Goal: Complete application form

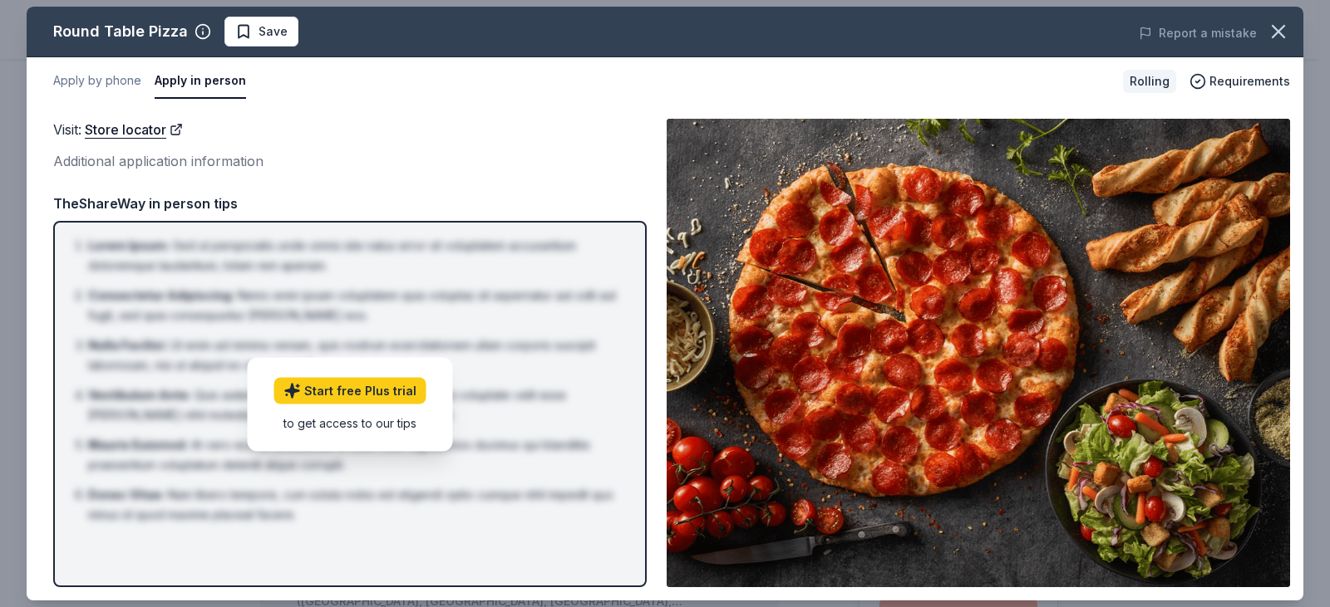
scroll to position [416, 0]
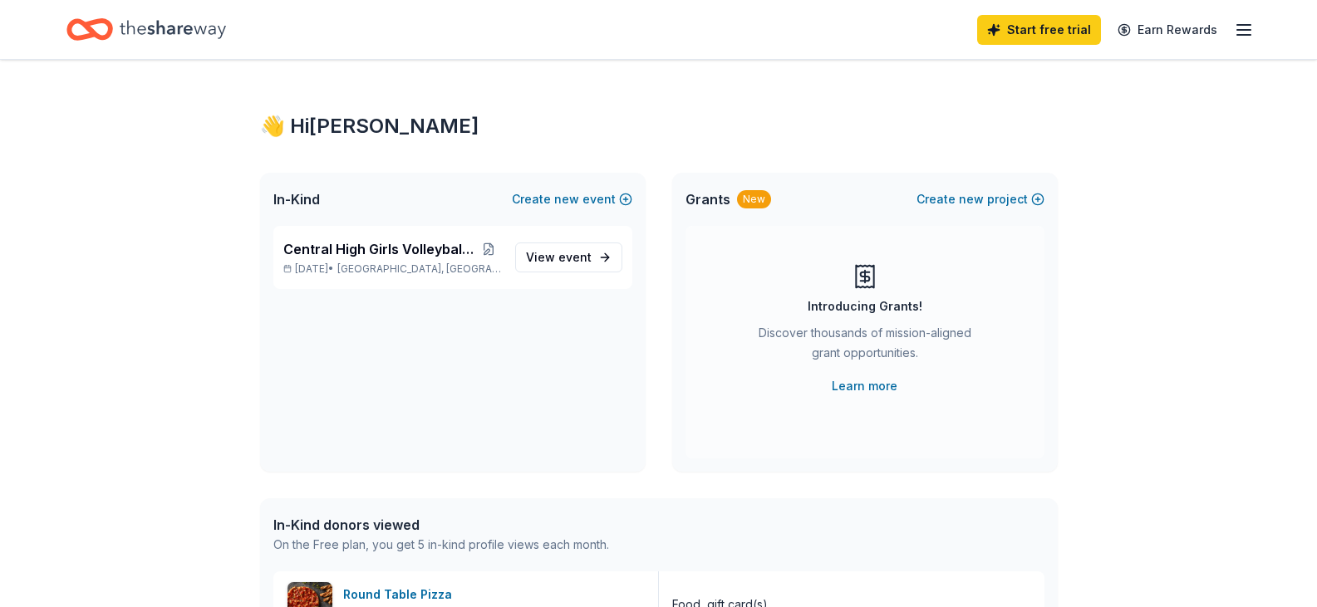
scroll to position [249, 0]
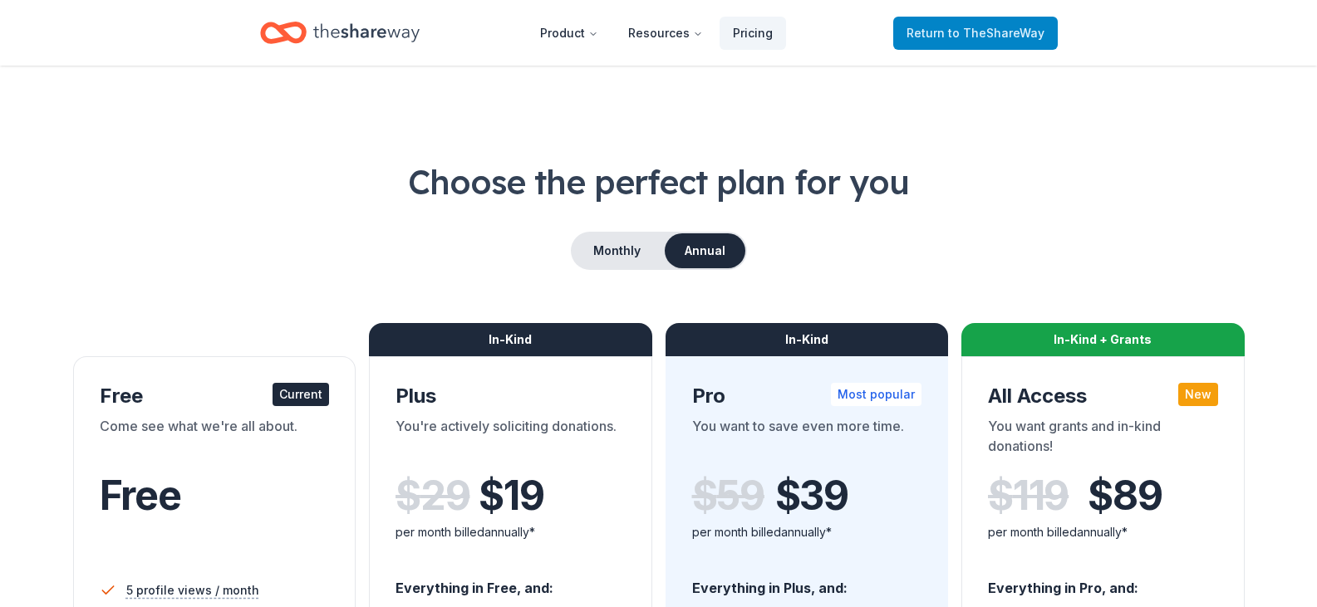
click at [962, 37] on span "to TheShareWay" at bounding box center [996, 33] width 96 height 14
click at [1010, 26] on span "to TheShareWay" at bounding box center [996, 33] width 96 height 14
click at [330, 15] on div "Home" at bounding box center [340, 32] width 160 height 39
click at [332, 27] on icon "Home" at bounding box center [366, 33] width 106 height 34
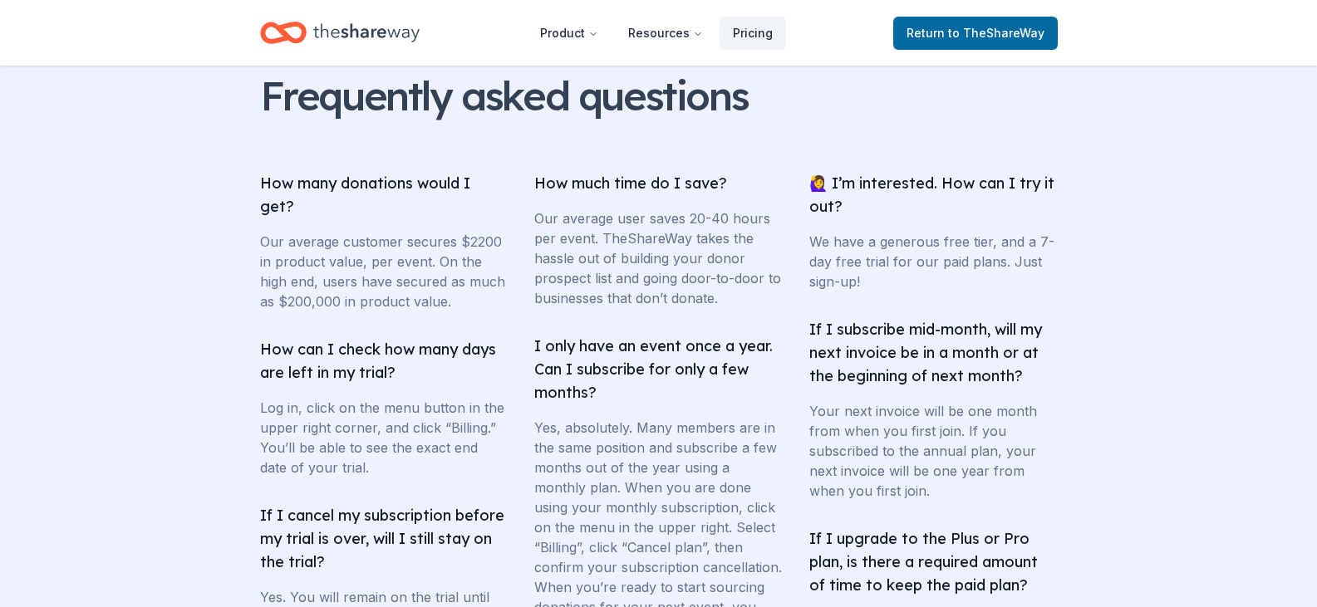
scroll to position [2576, 0]
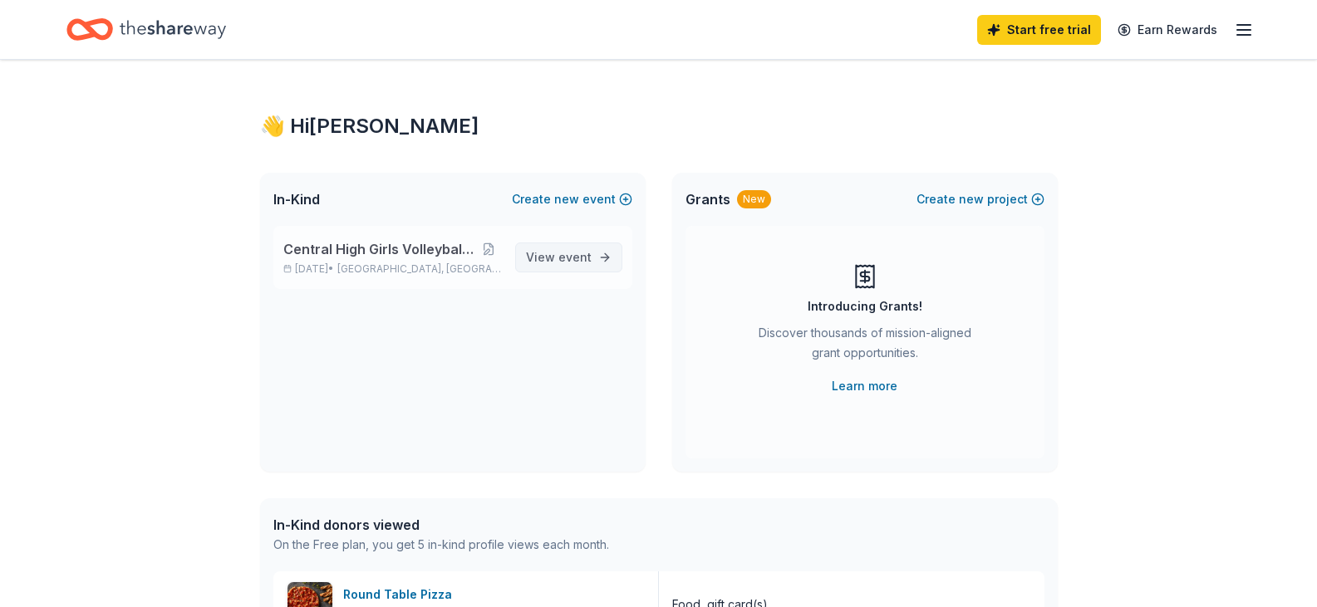
click at [554, 249] on span "View event" at bounding box center [559, 258] width 66 height 20
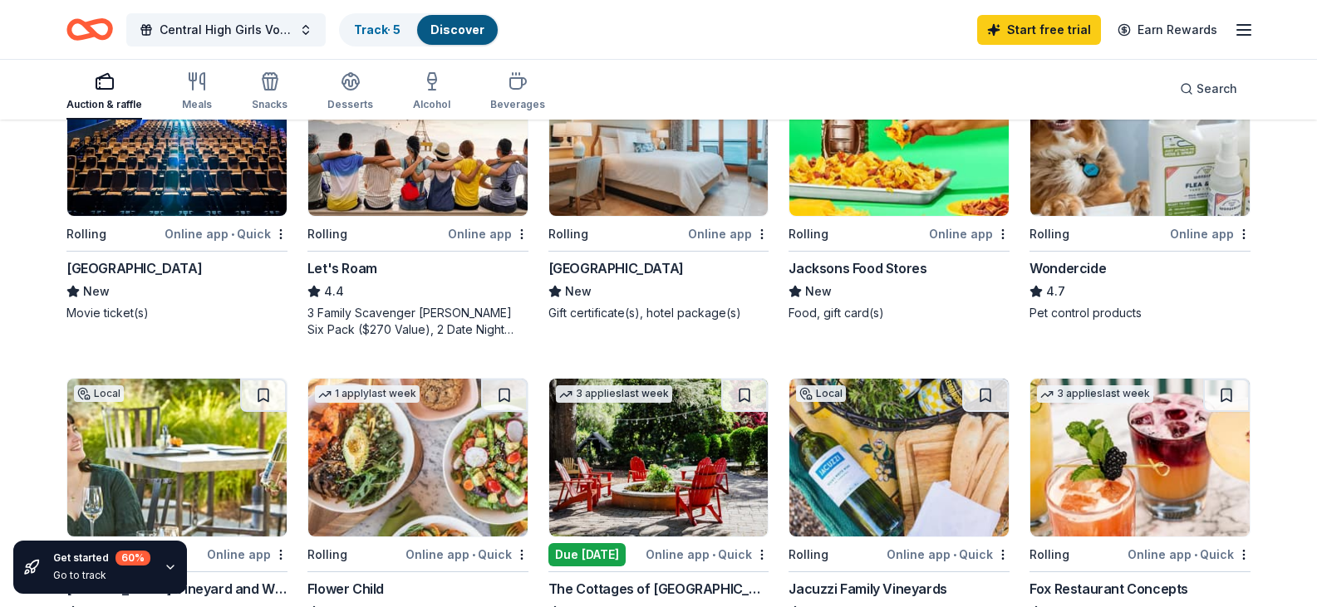
scroll to position [914, 0]
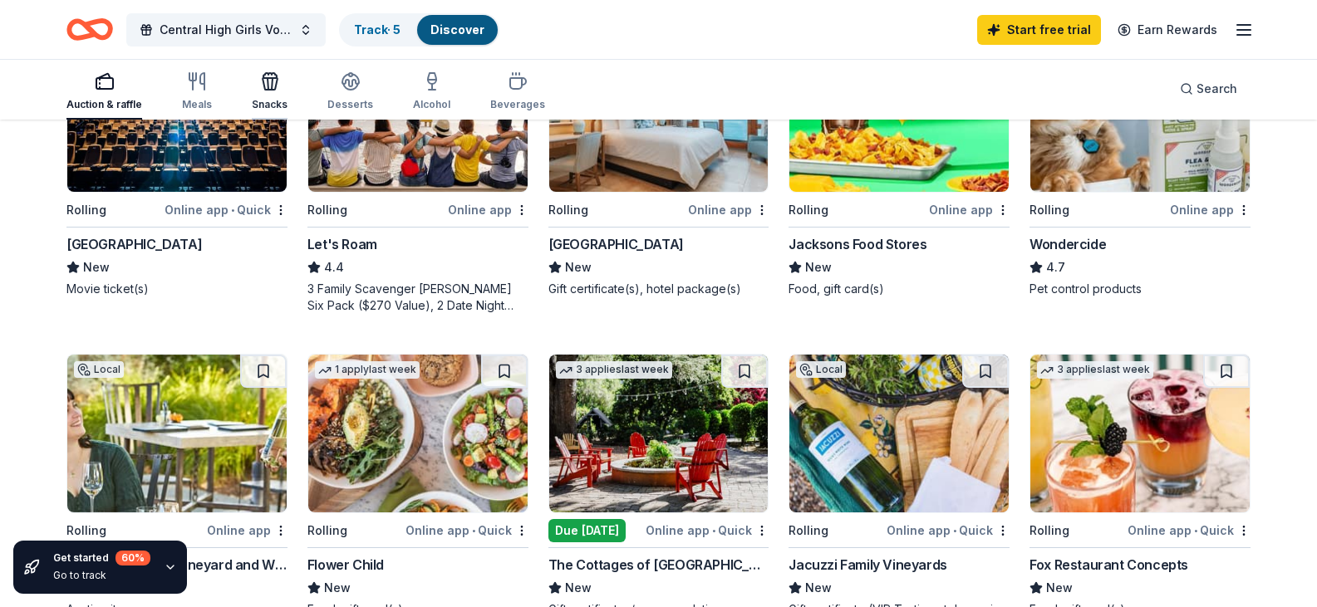
click at [278, 96] on div "Snacks" at bounding box center [270, 91] width 36 height 40
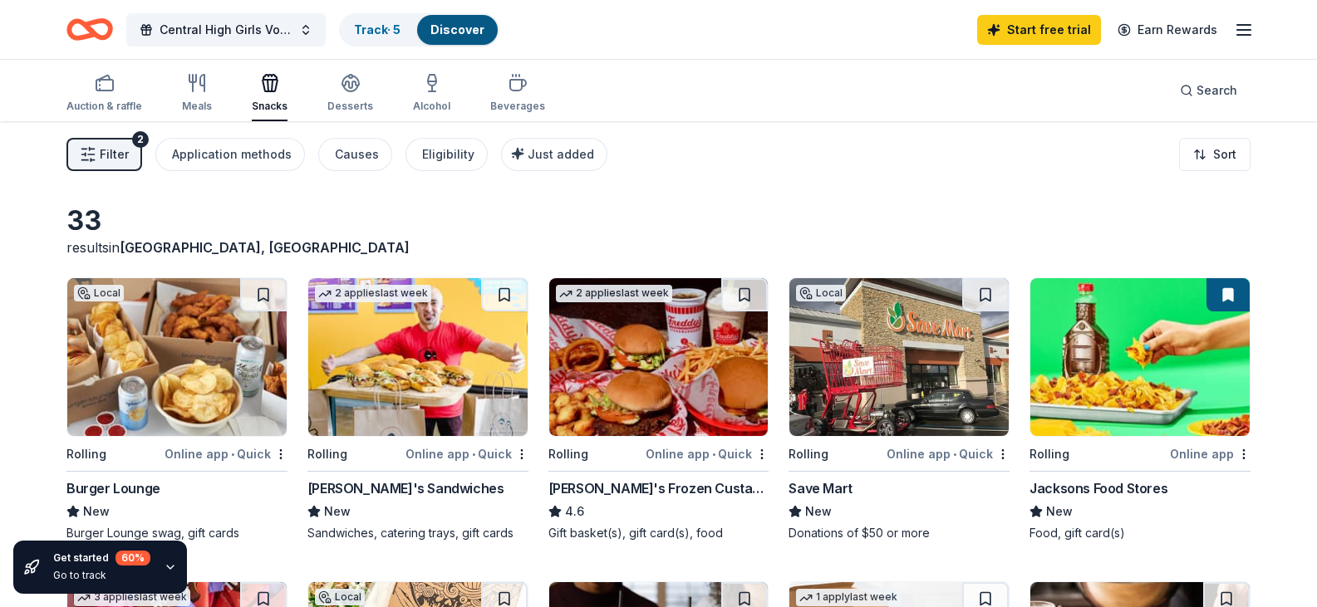
click at [904, 379] on img at bounding box center [898, 357] width 219 height 158
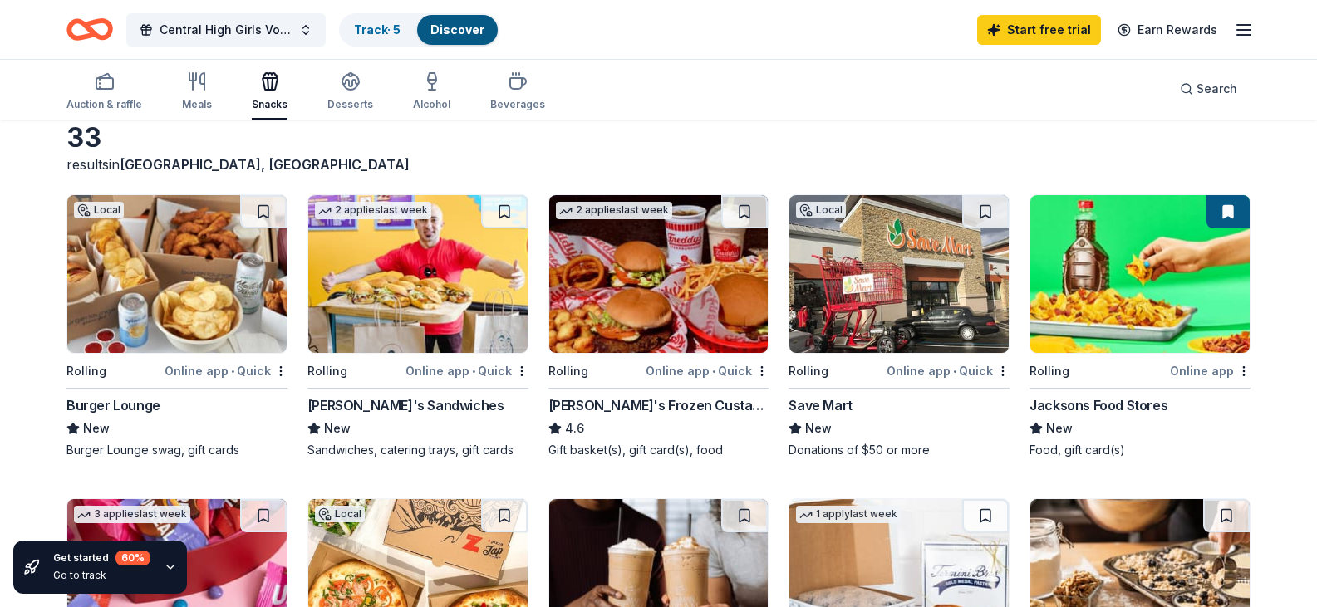
click at [857, 270] on img at bounding box center [898, 274] width 219 height 158
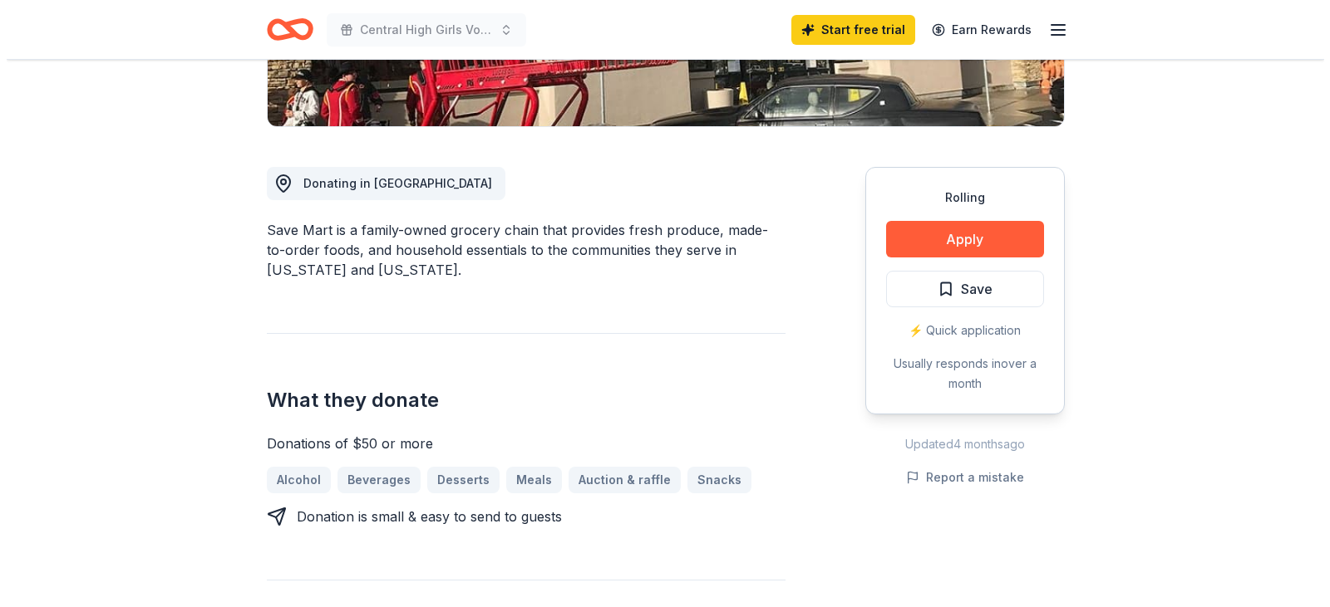
scroll to position [416, 0]
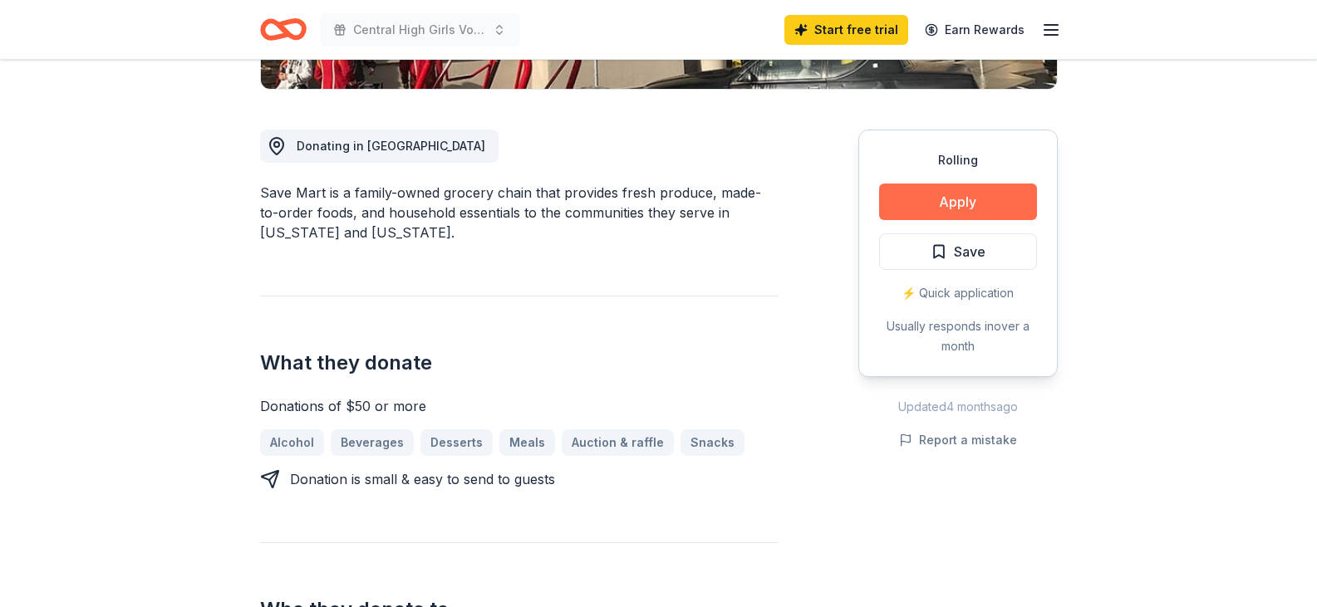
click at [1006, 201] on button "Apply" at bounding box center [958, 202] width 158 height 37
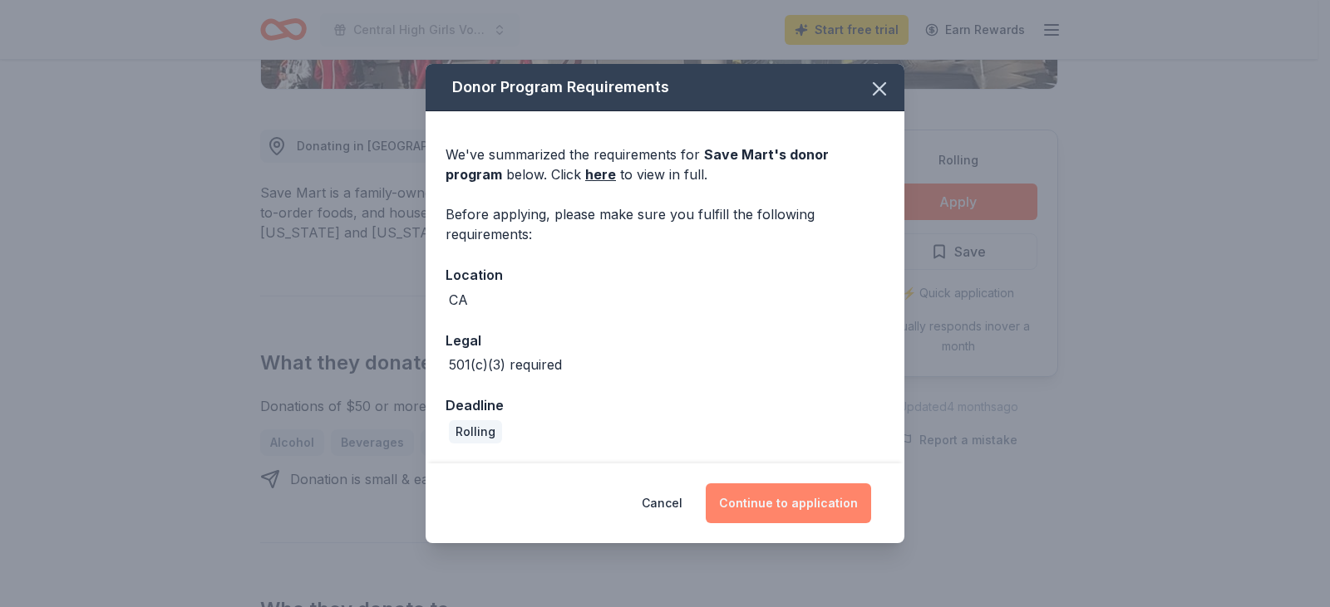
click at [785, 501] on button "Continue to application" at bounding box center [788, 504] width 165 height 40
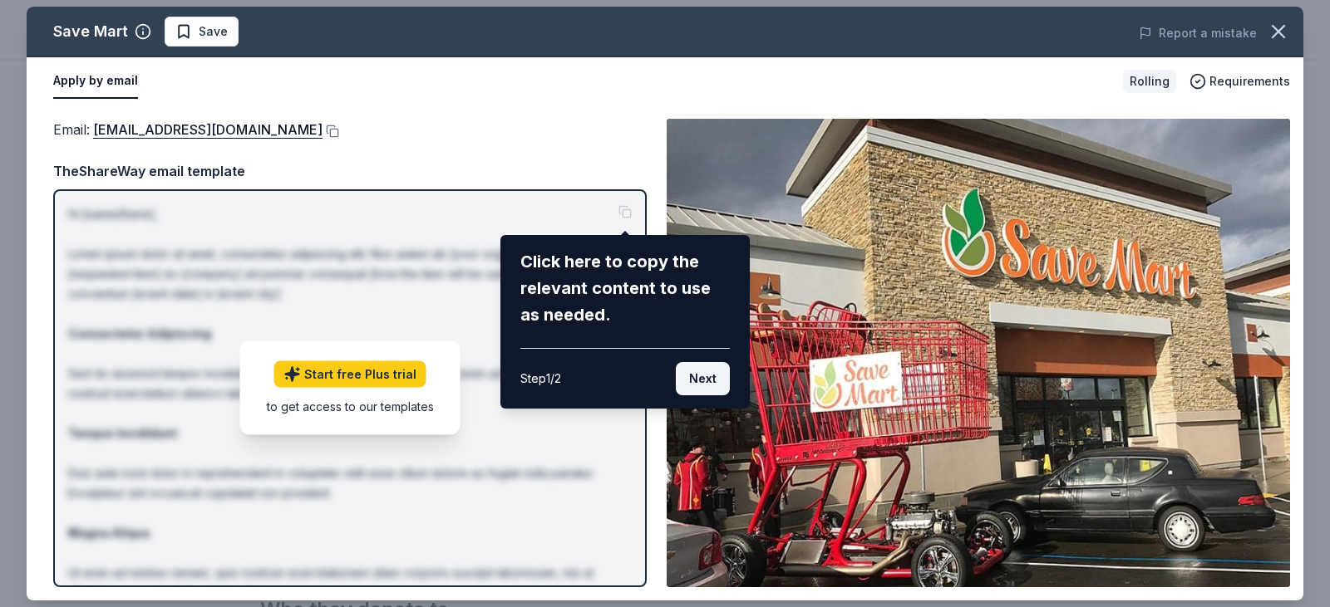
click at [711, 380] on button "Next" at bounding box center [703, 378] width 54 height 33
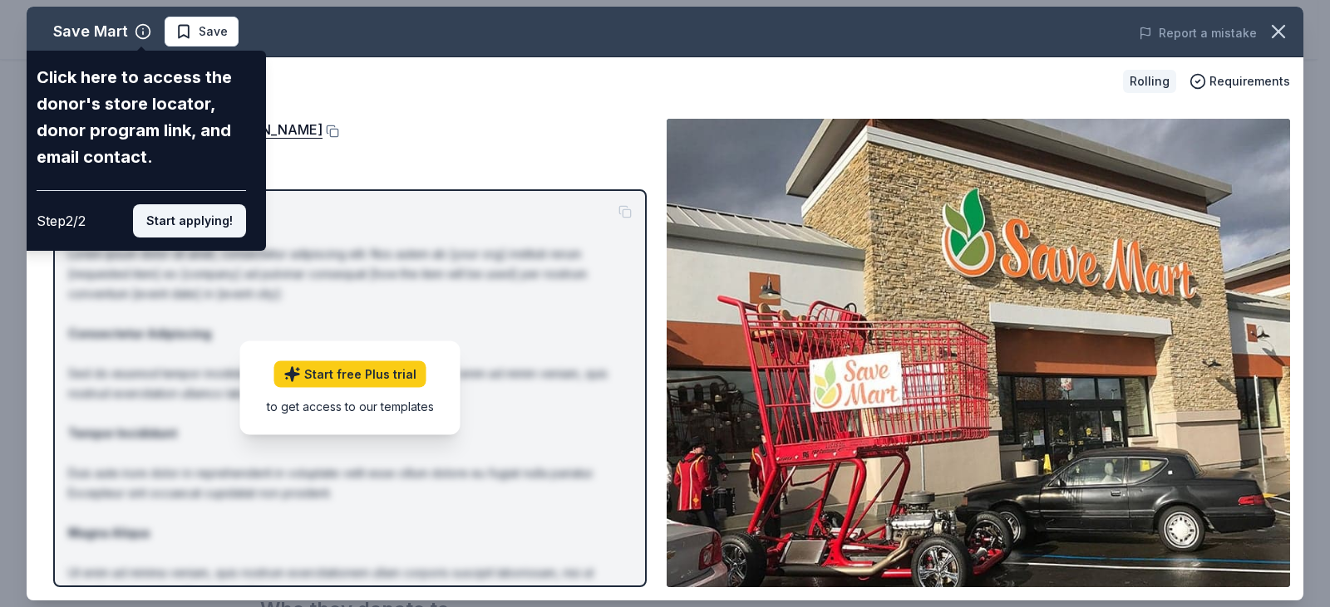
click at [221, 228] on button "Start applying!" at bounding box center [189, 220] width 113 height 33
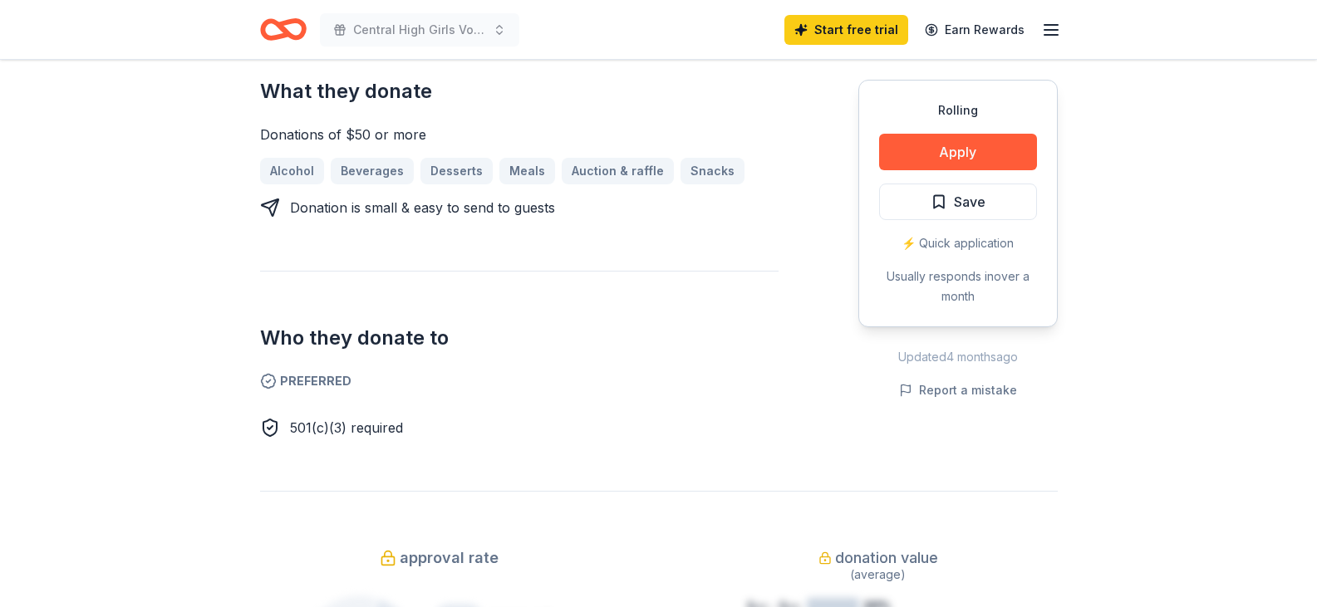
scroll to position [665, 0]
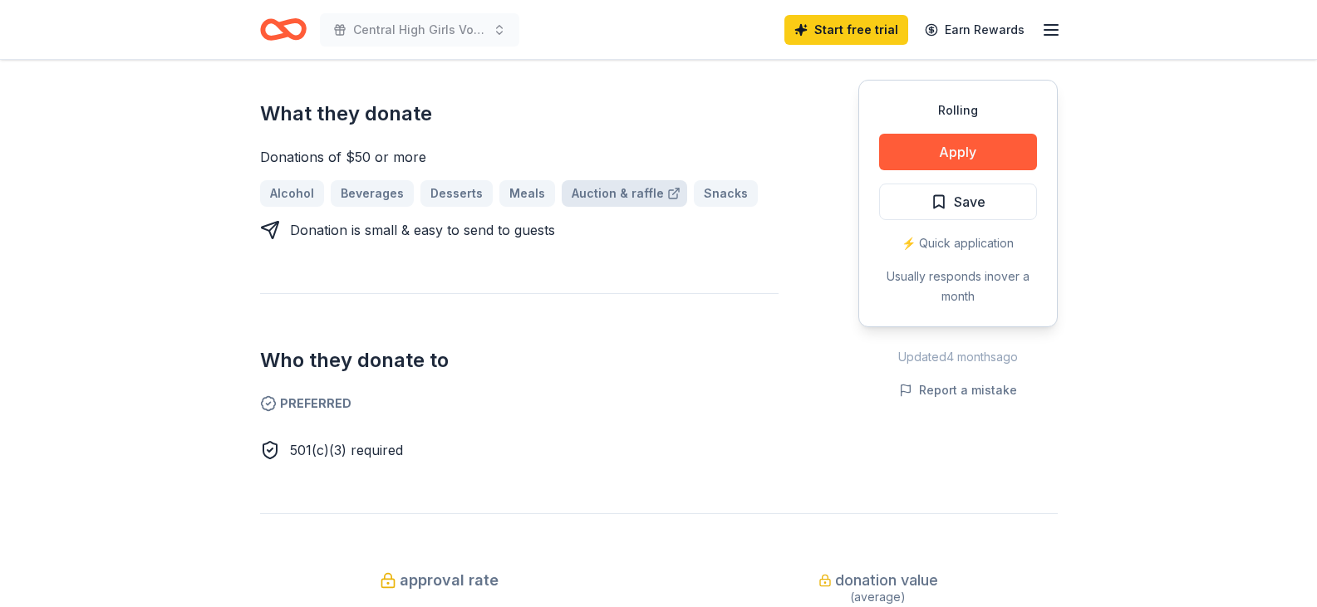
click at [614, 192] on link "Auction & raffle" at bounding box center [624, 193] width 125 height 27
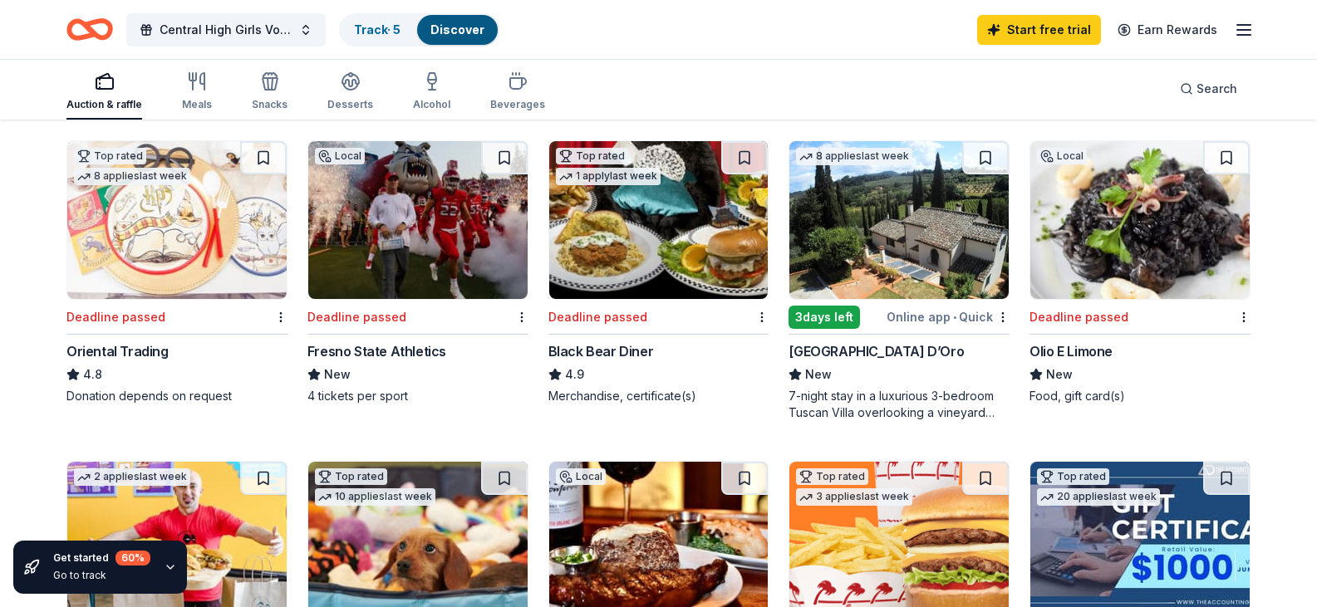
scroll to position [499, 0]
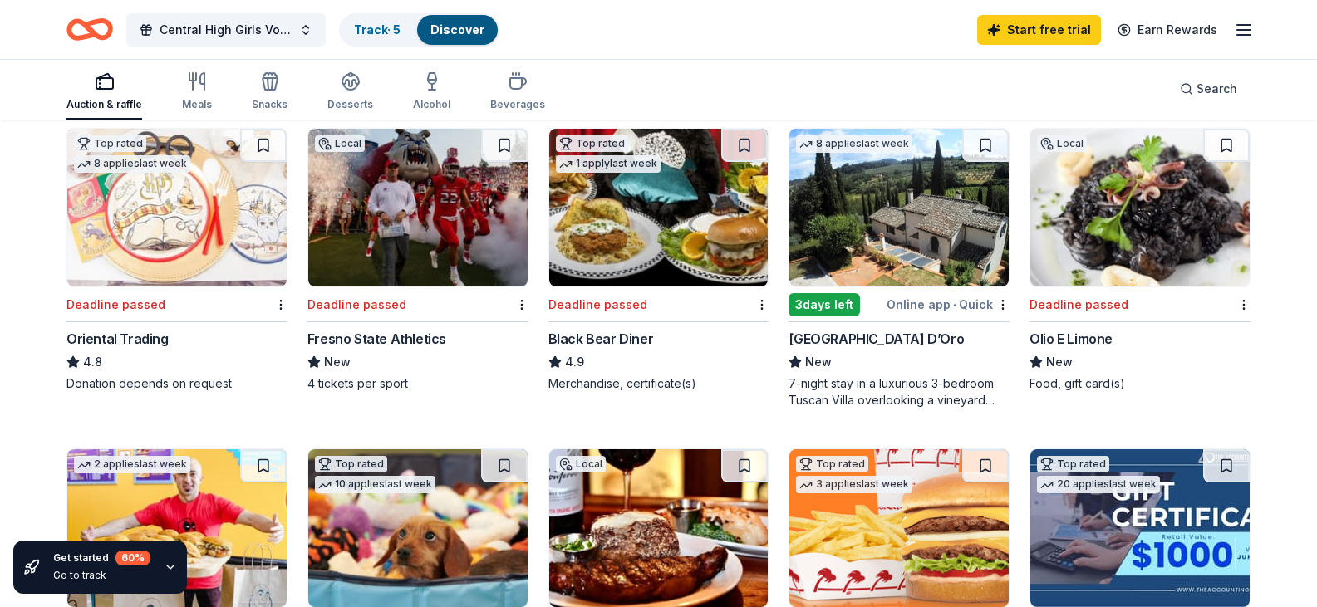
click at [461, 286] on img at bounding box center [417, 208] width 219 height 158
click at [654, 287] on img at bounding box center [658, 208] width 219 height 158
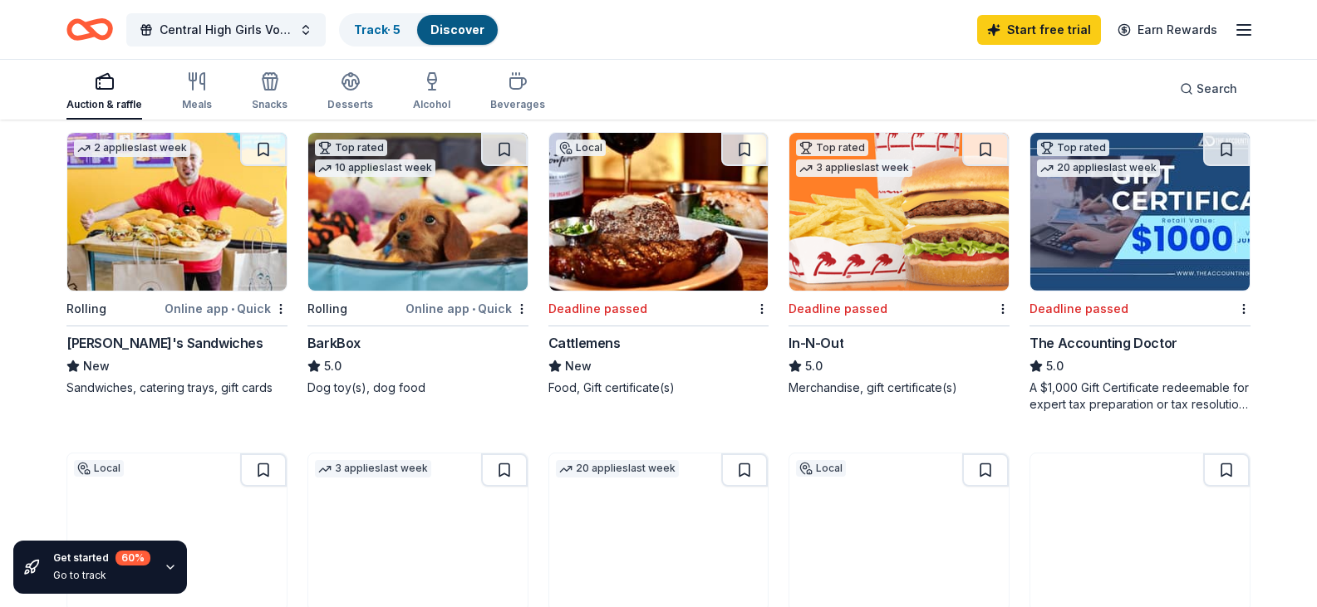
scroll to position [831, 0]
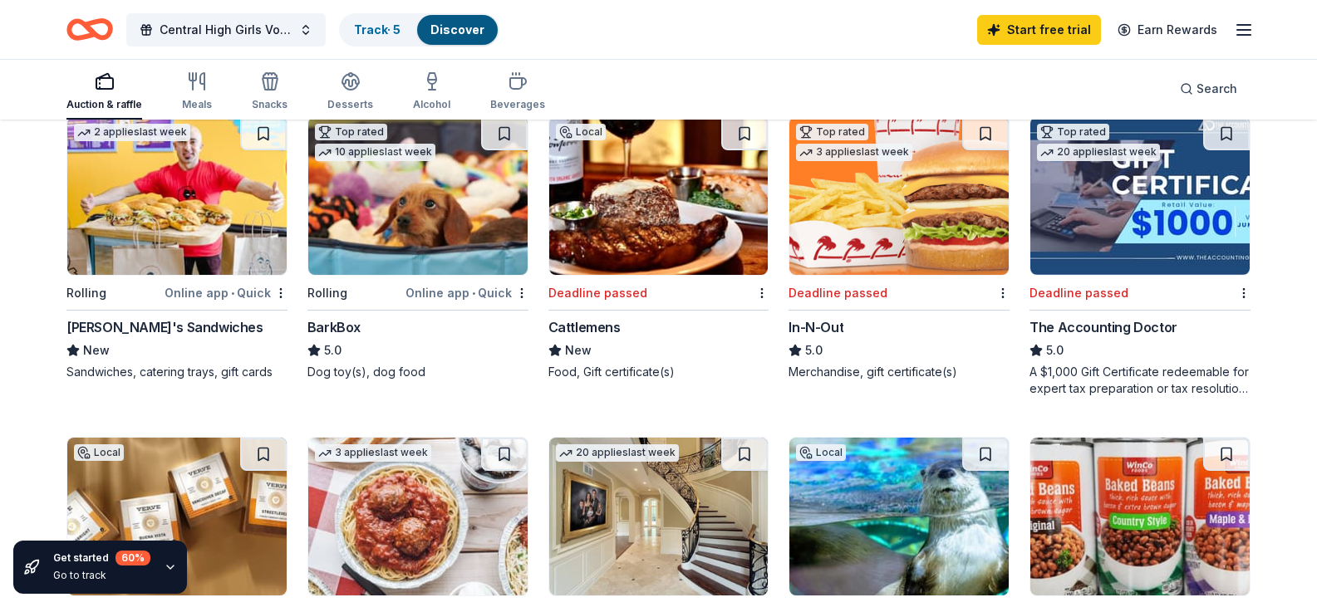
click at [159, 275] on img at bounding box center [176, 196] width 219 height 158
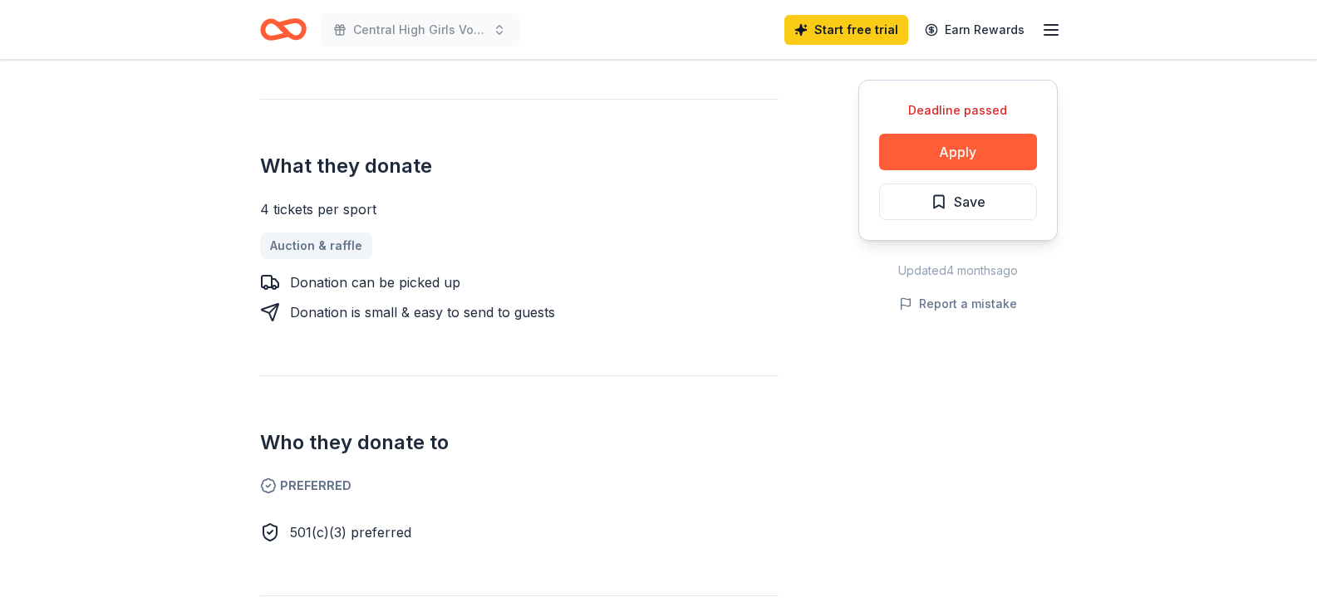
scroll to position [332, 0]
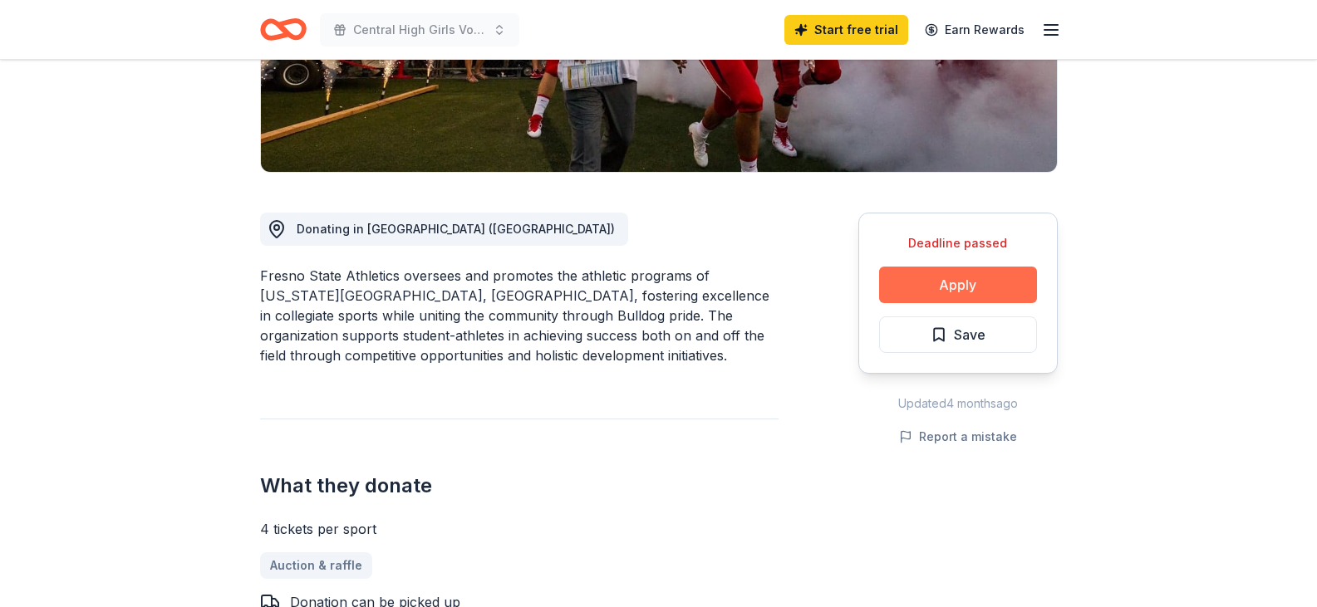
click at [947, 291] on button "Apply" at bounding box center [958, 285] width 158 height 37
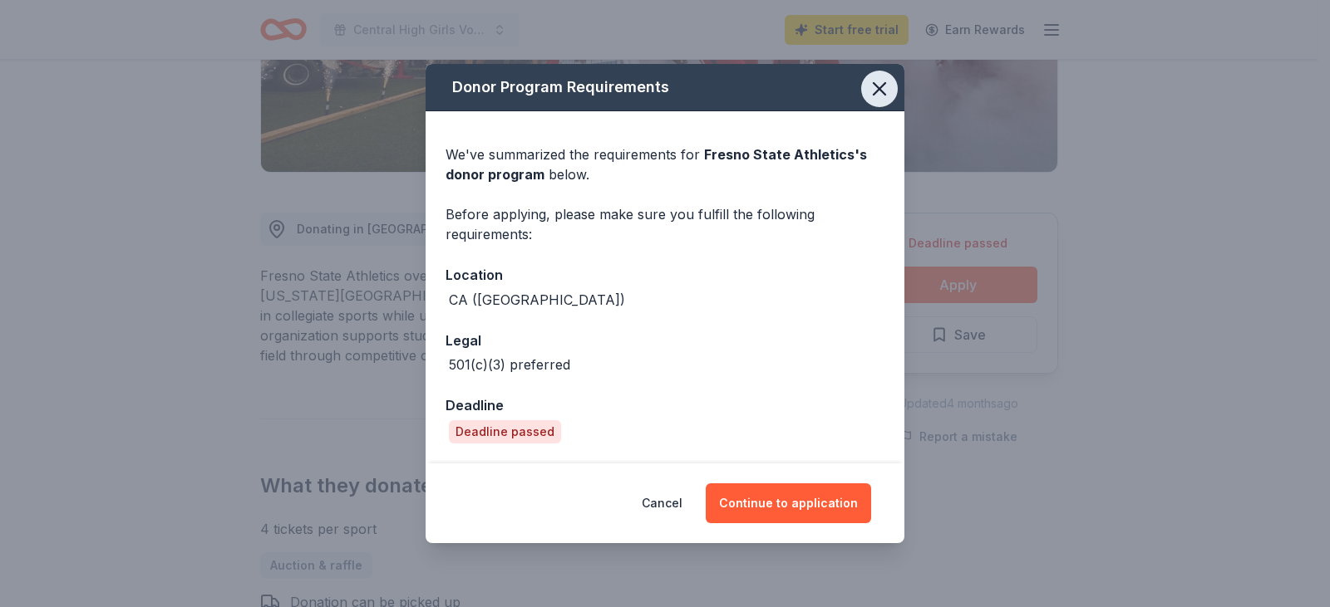
click at [877, 88] on icon "button" at bounding box center [879, 89] width 12 height 12
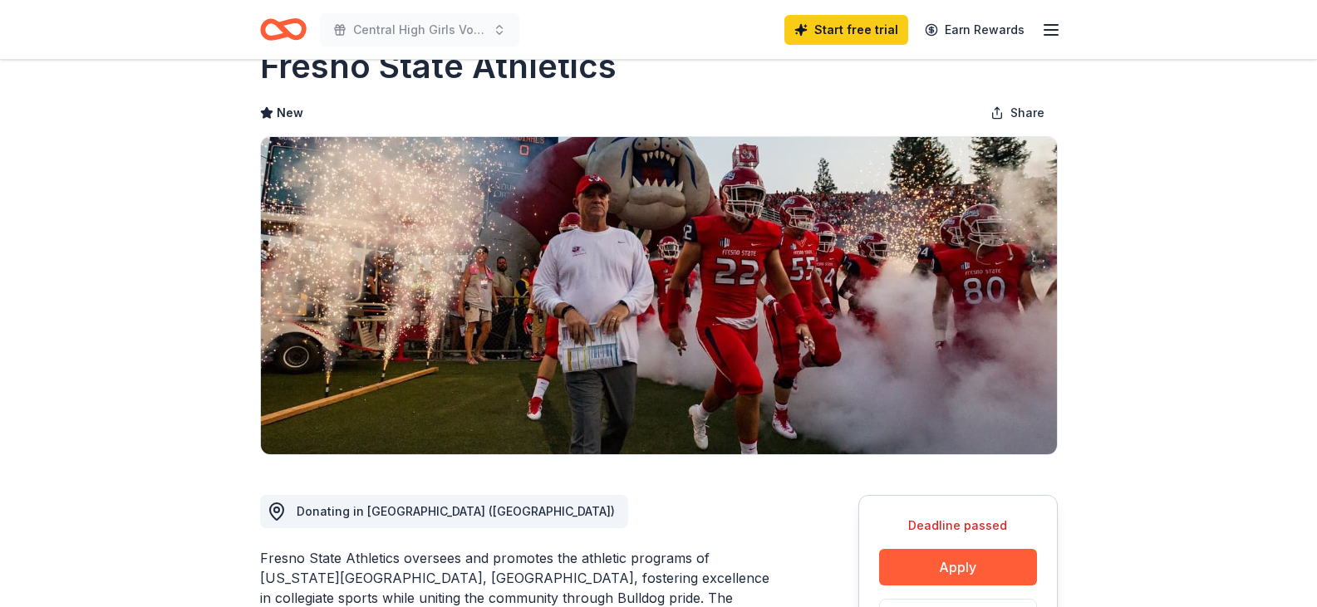
scroll to position [0, 0]
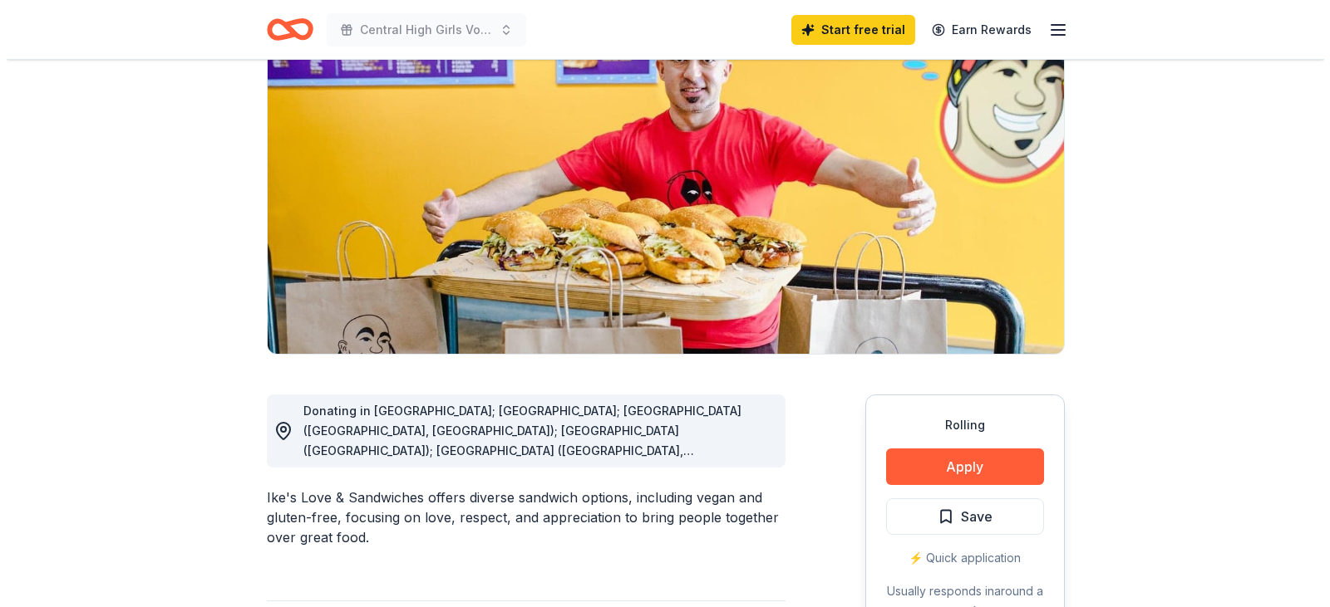
scroll to position [416, 0]
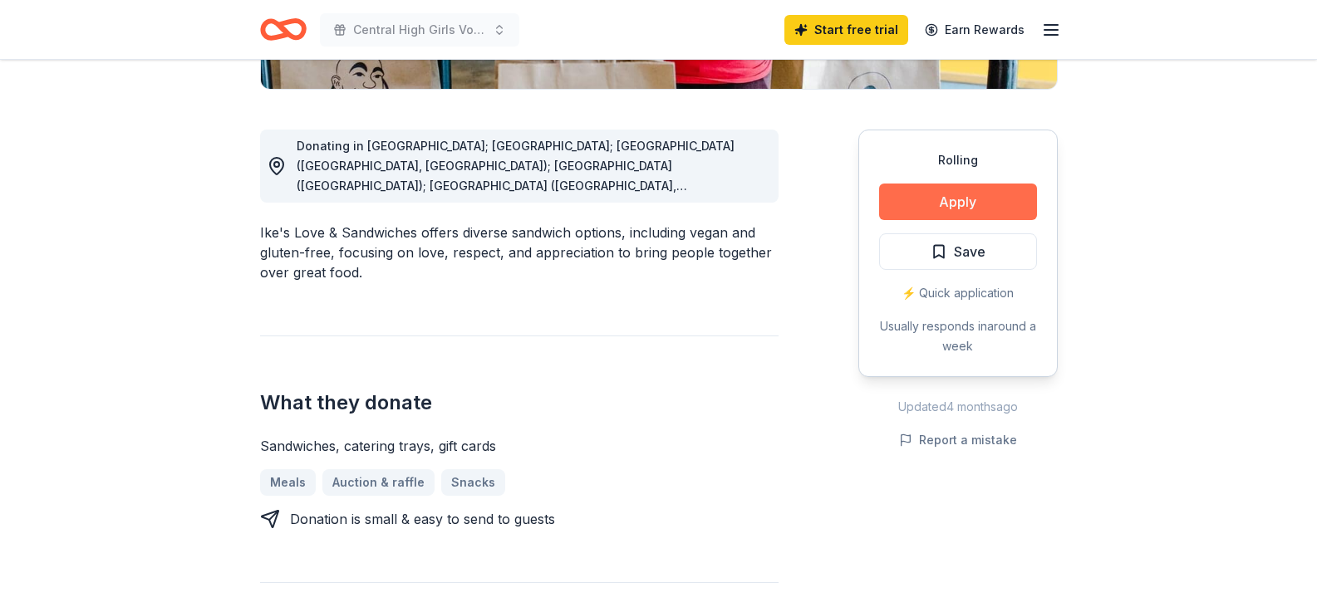
click at [1021, 204] on button "Apply" at bounding box center [958, 202] width 158 height 37
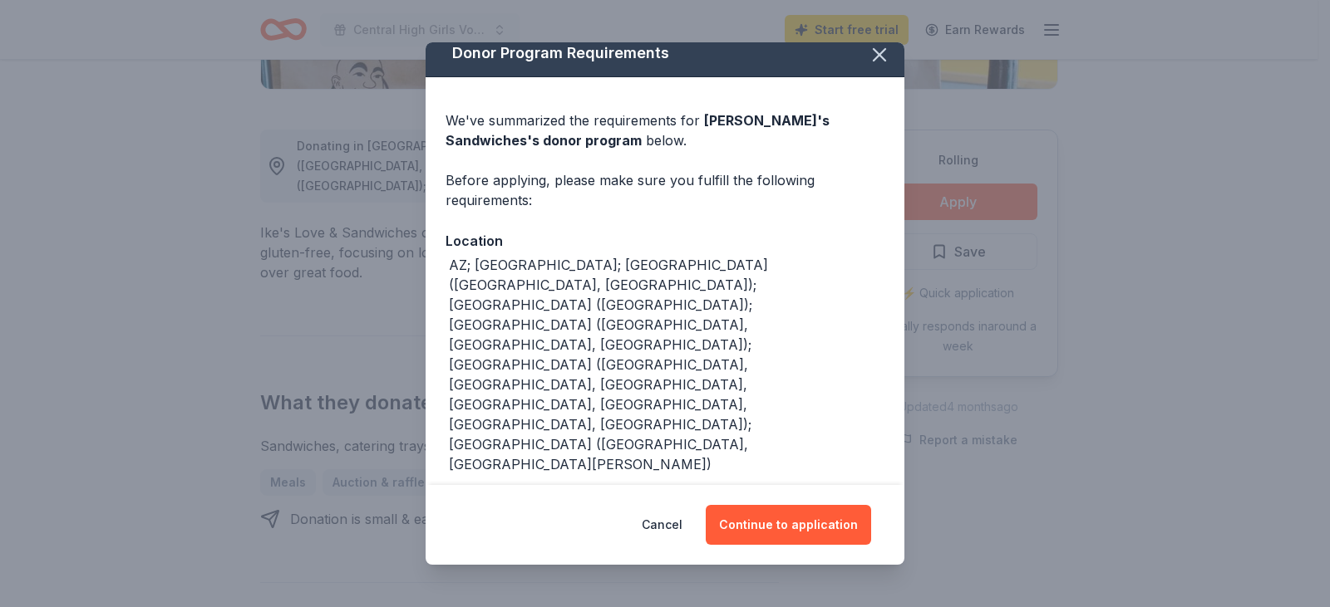
scroll to position [16, 0]
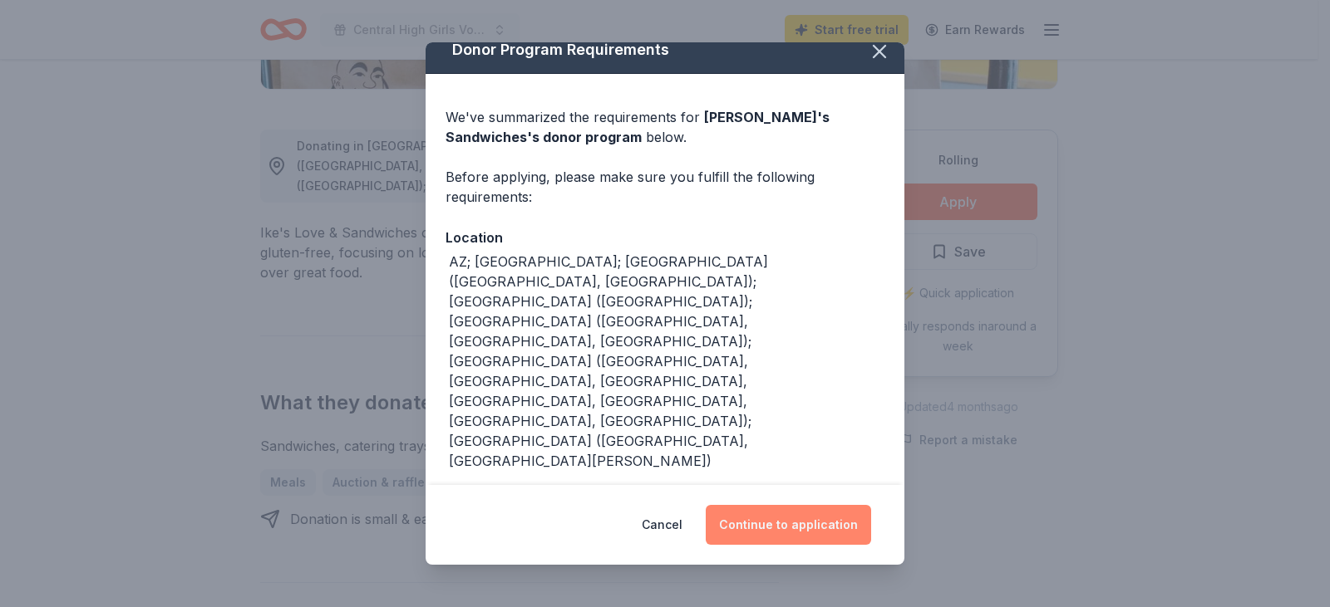
click at [794, 512] on button "Continue to application" at bounding box center [788, 525] width 165 height 40
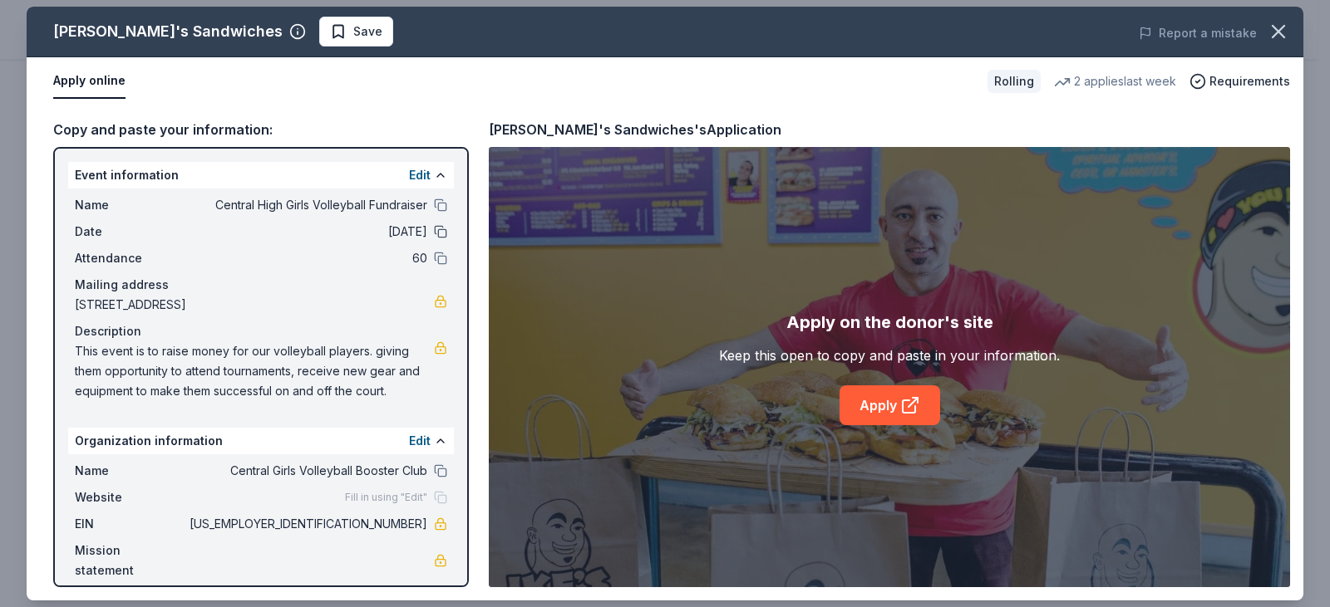
click at [439, 234] on button at bounding box center [440, 231] width 13 height 13
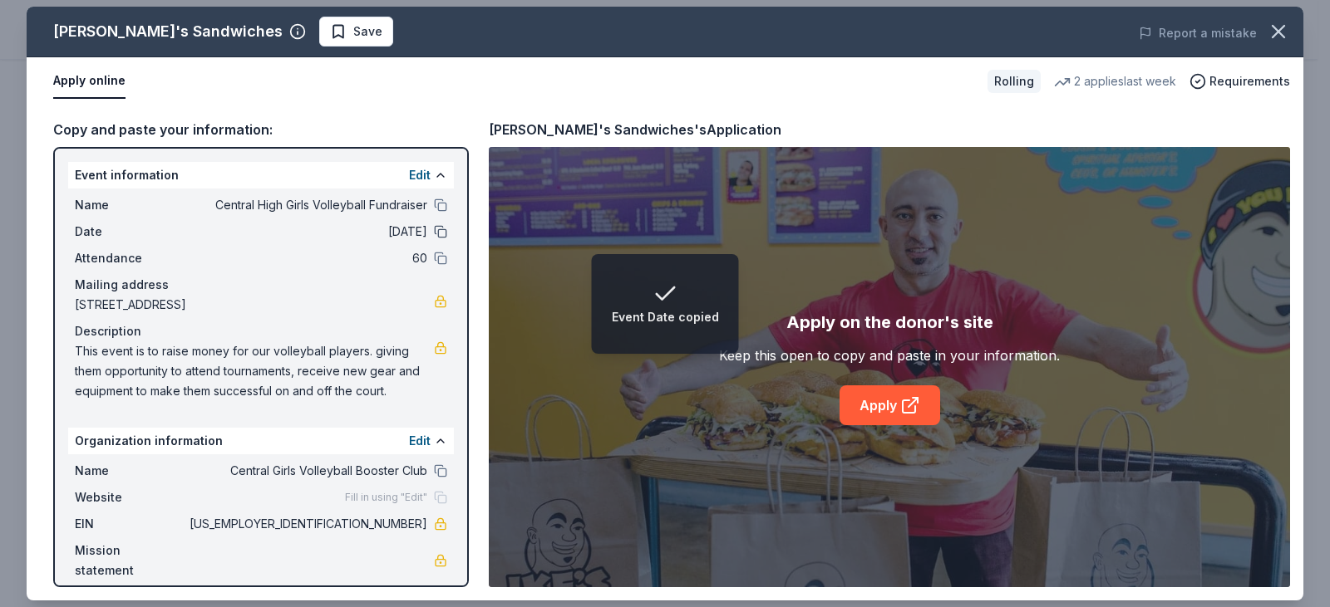
click at [439, 234] on button at bounding box center [440, 231] width 13 height 13
click at [396, 234] on span "[DATE]" at bounding box center [306, 232] width 241 height 20
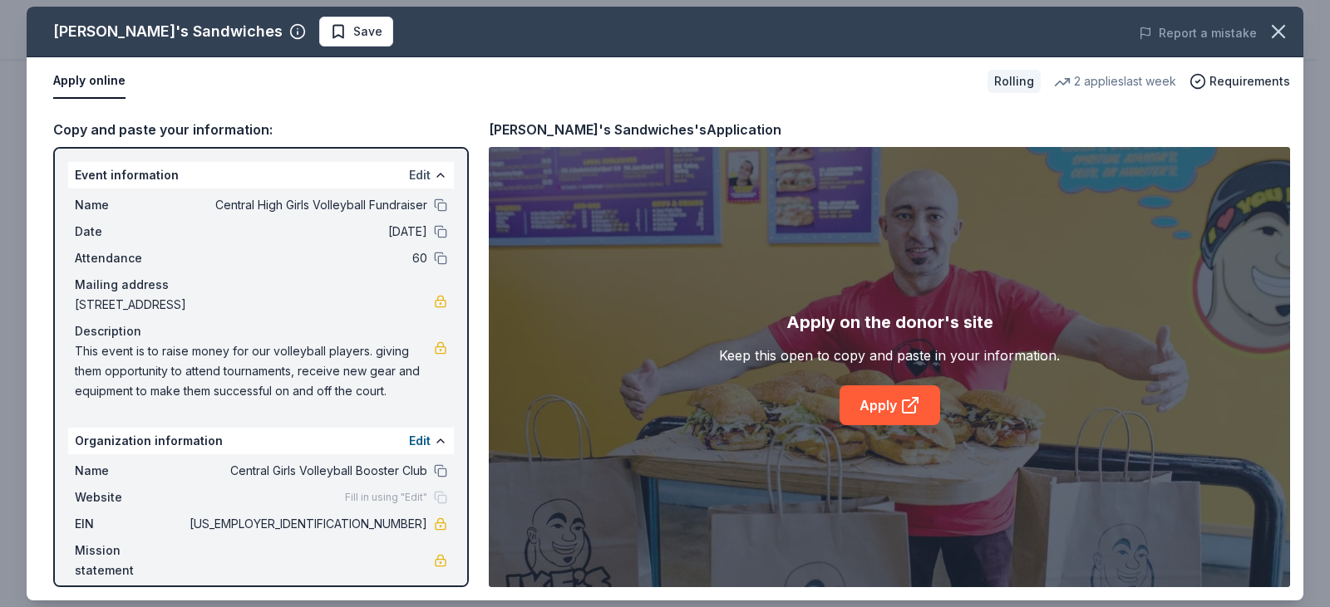
click at [416, 177] on button "Edit" at bounding box center [420, 175] width 22 height 20
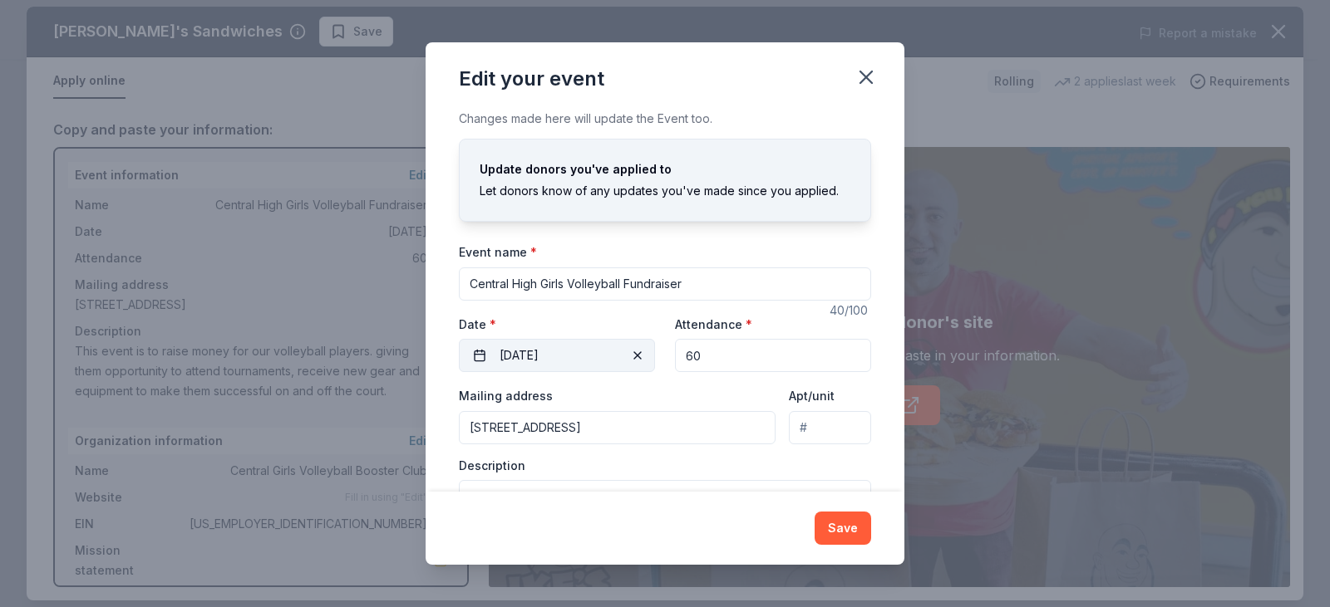
scroll to position [90, 0]
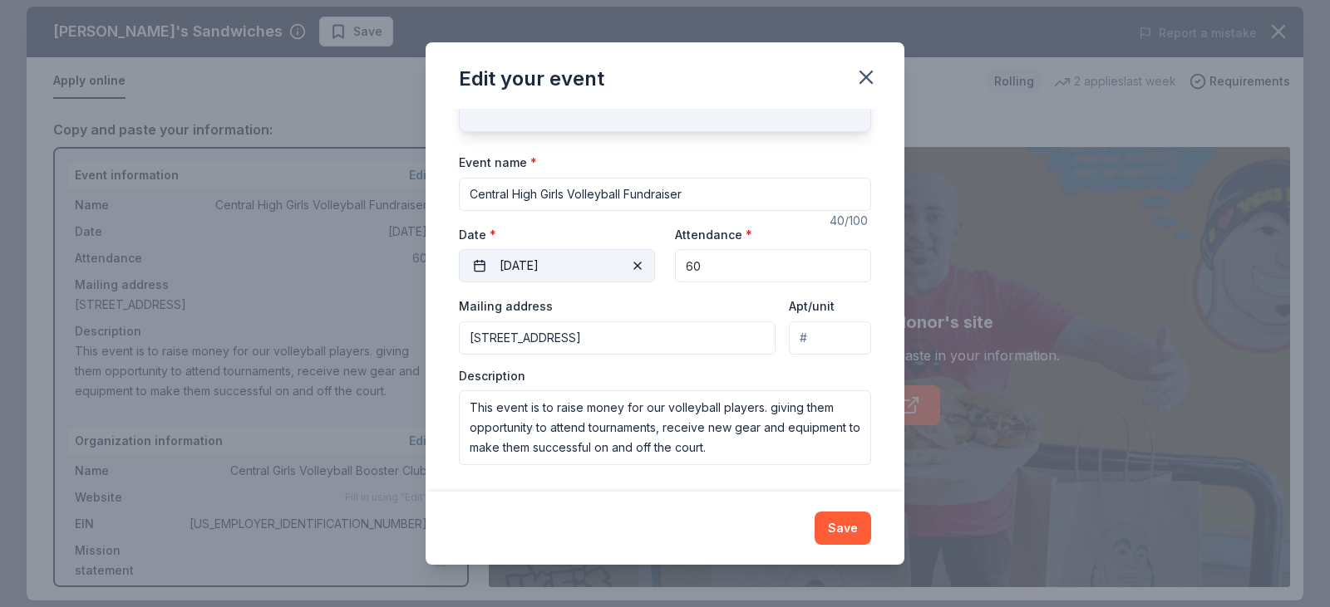
click at [478, 268] on button "[DATE]" at bounding box center [557, 265] width 196 height 33
